Goal: Navigation & Orientation: Find specific page/section

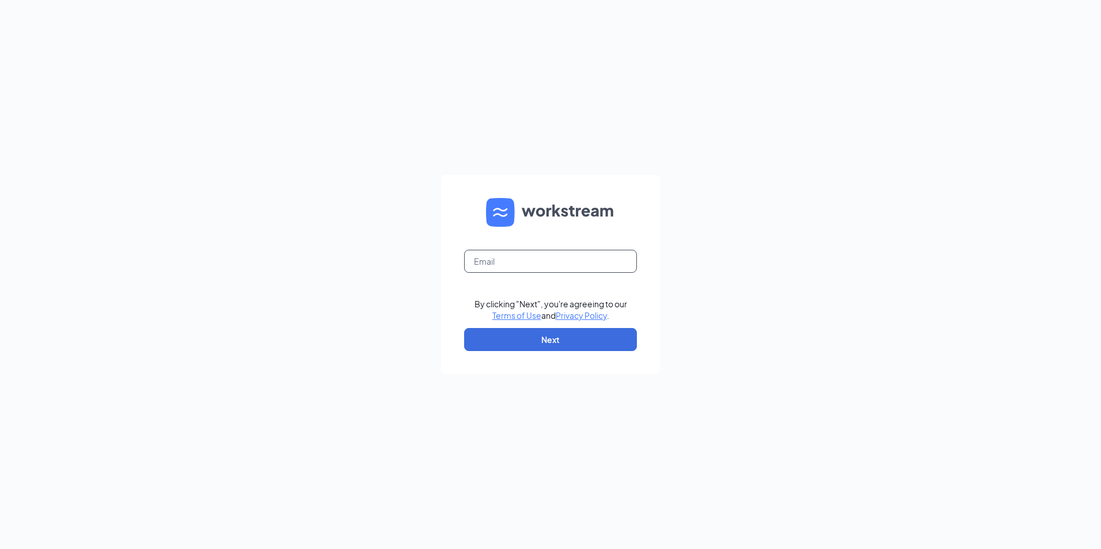
click at [504, 257] on input "text" at bounding box center [550, 261] width 173 height 23
type input "[PERSON_NAME][EMAIL_ADDRESS][DOMAIN_NAME]"
click at [568, 340] on button "Next" at bounding box center [550, 339] width 173 height 23
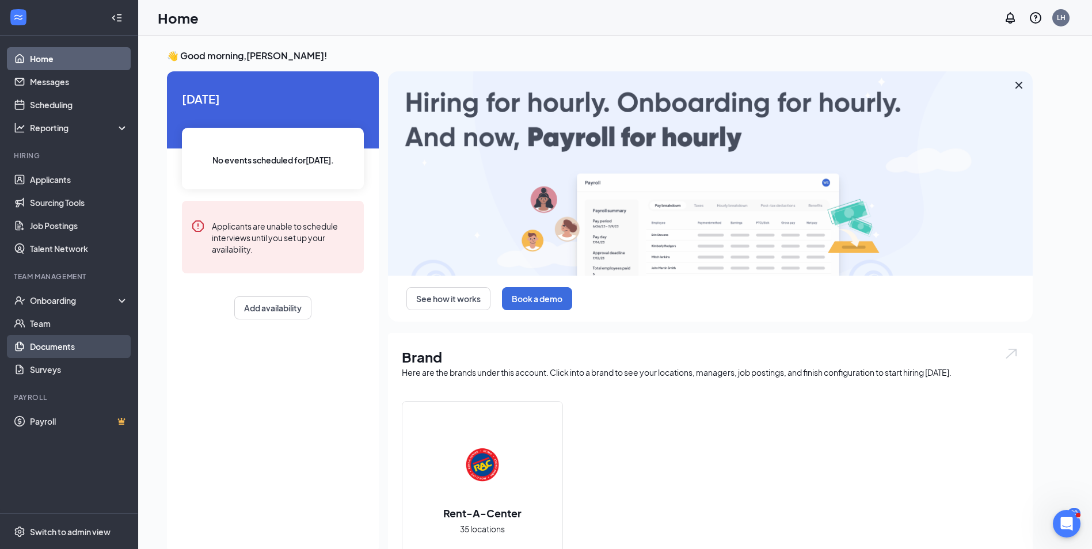
click at [56, 347] on link "Documents" at bounding box center [79, 346] width 98 height 23
